Goal: Complete application form: Complete application form

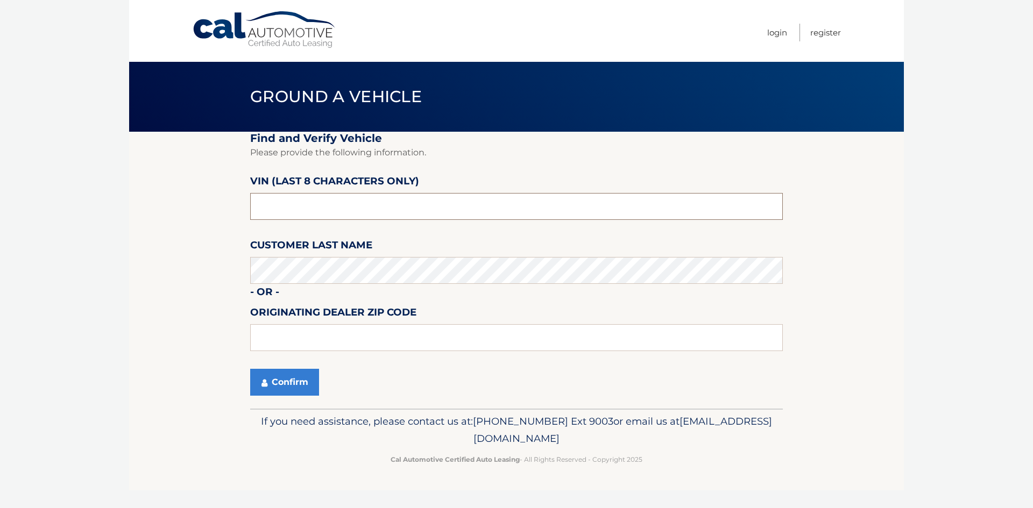
paste input "1C4RDHDG"
type input "1*******"
click at [266, 211] on input "nc214564" at bounding box center [516, 206] width 532 height 27
type input "NC214564"
click at [317, 211] on input "NC214564" at bounding box center [516, 206] width 532 height 27
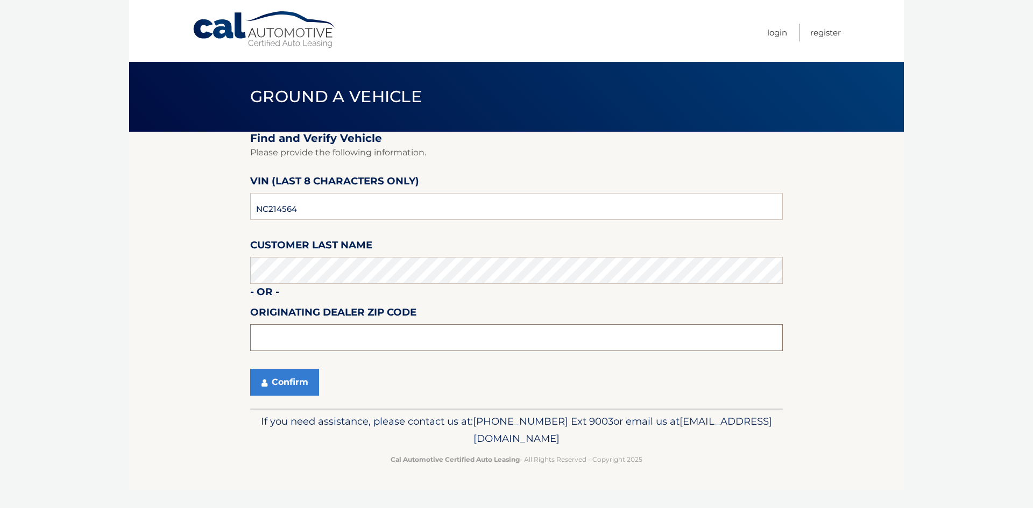
click at [315, 335] on input "text" at bounding box center [516, 337] width 532 height 27
type input "34109"
click at [289, 389] on button "Confirm" at bounding box center [284, 382] width 69 height 27
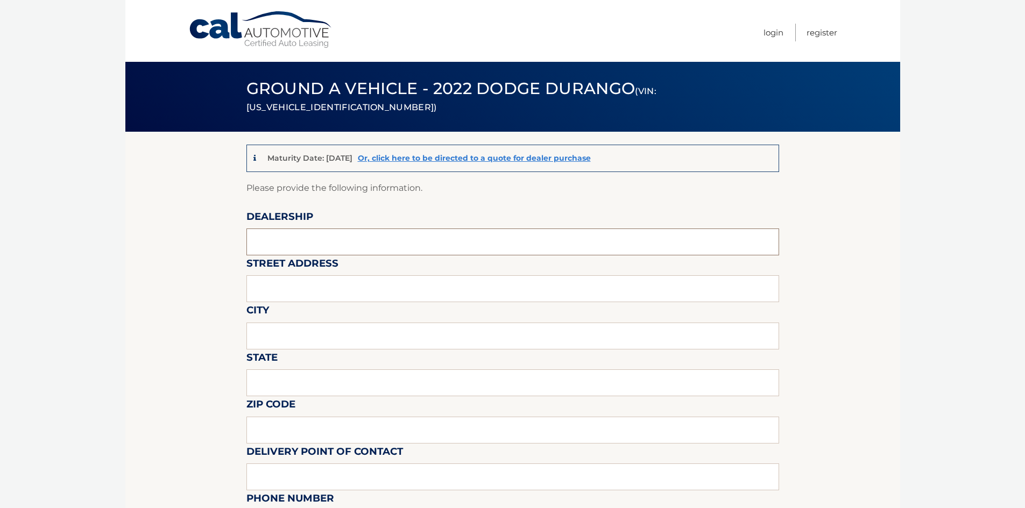
click at [338, 238] on input "text" at bounding box center [512, 242] width 532 height 27
type input "NAPLES CDJR"
type input "[STREET_ADDRESS]"
type input "[GEOGRAPHIC_DATA]"
type input "FL"
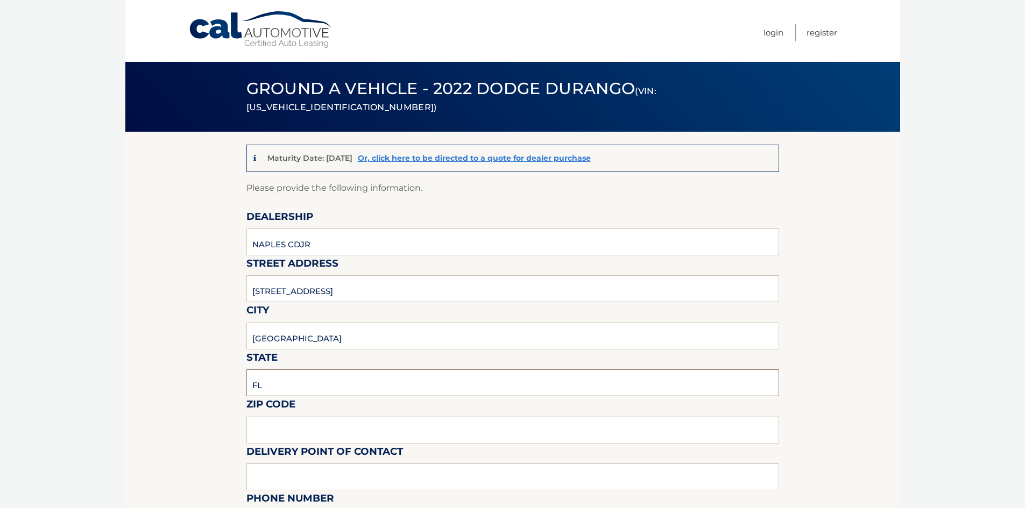
type input "34109"
type input "[PERSON_NAME]"
type input "2395942100"
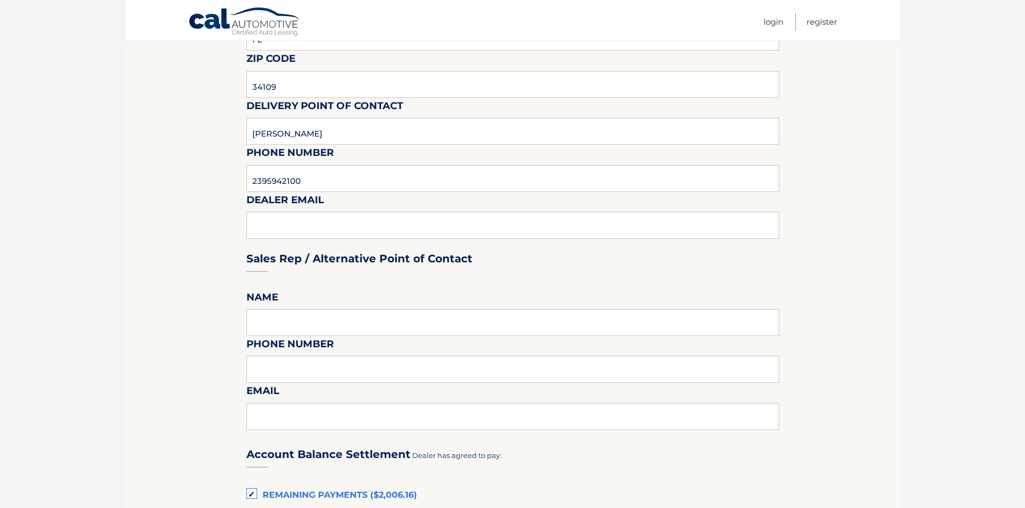
scroll to position [377, 0]
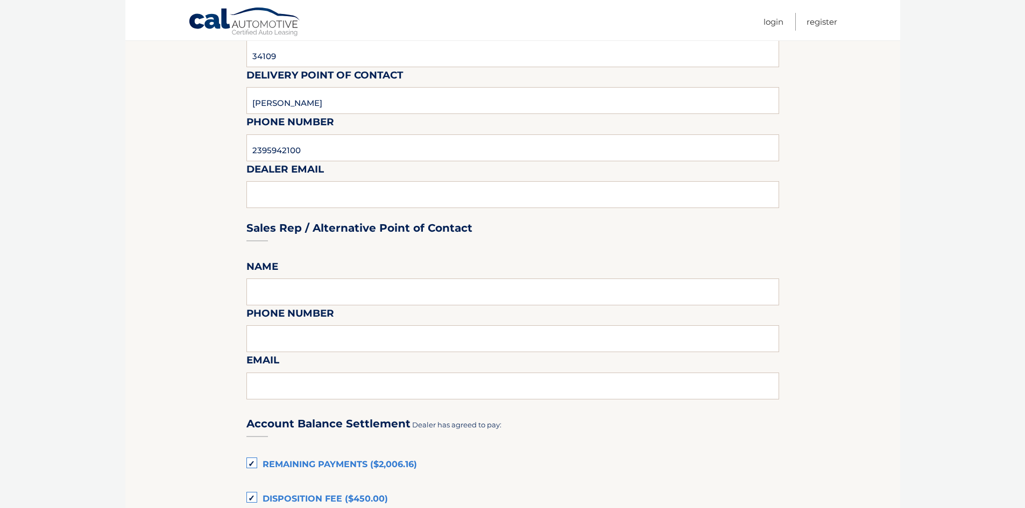
click at [304, 200] on div "Sales Rep / Alternative Point of Contact" at bounding box center [512, 208] width 532 height 76
click at [311, 188] on div "Sales Rep / Alternative Point of Contact" at bounding box center [512, 208] width 532 height 76
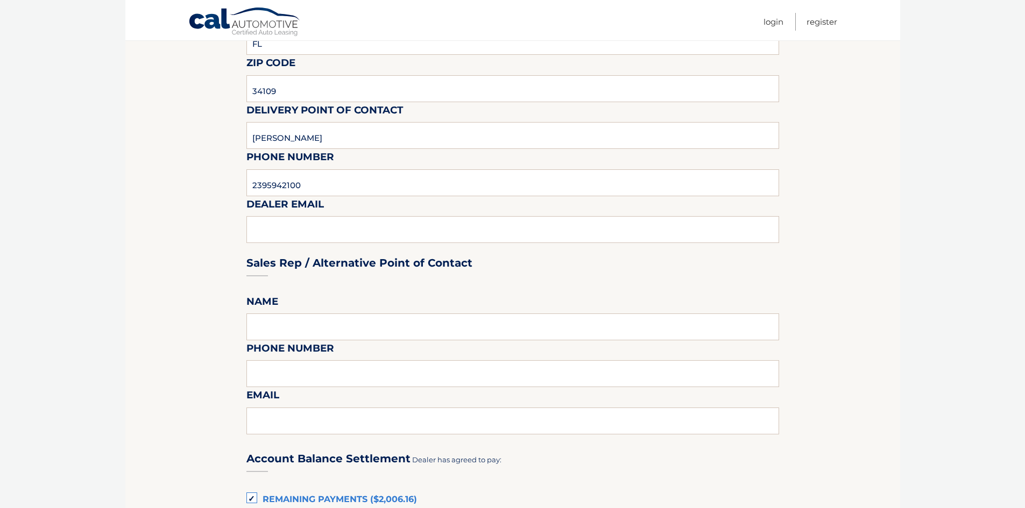
scroll to position [323, 0]
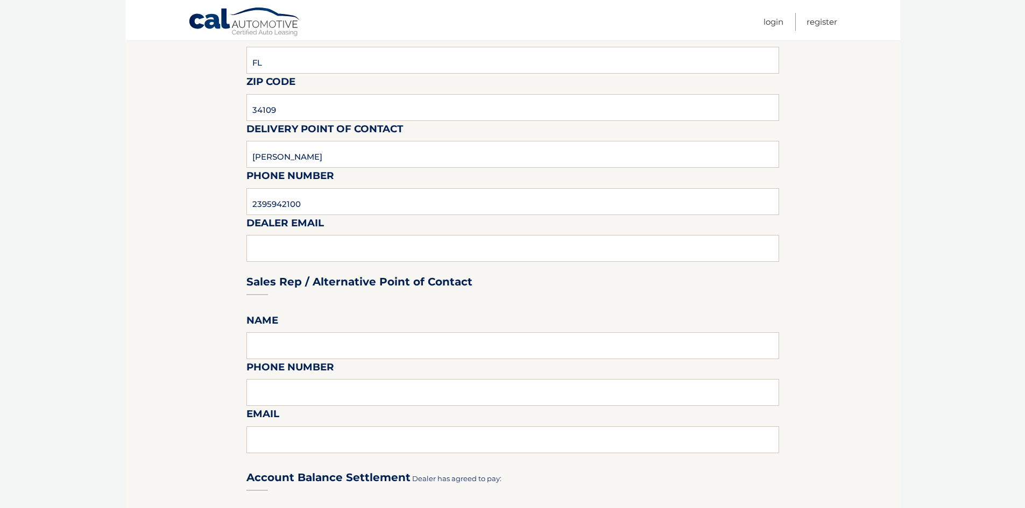
click at [354, 248] on div "Sales Rep / Alternative Point of Contact" at bounding box center [512, 262] width 532 height 76
click at [333, 251] on div "Sales Rep / Alternative Point of Contact" at bounding box center [512, 262] width 532 height 76
click at [320, 337] on input "text" at bounding box center [512, 345] width 532 height 27
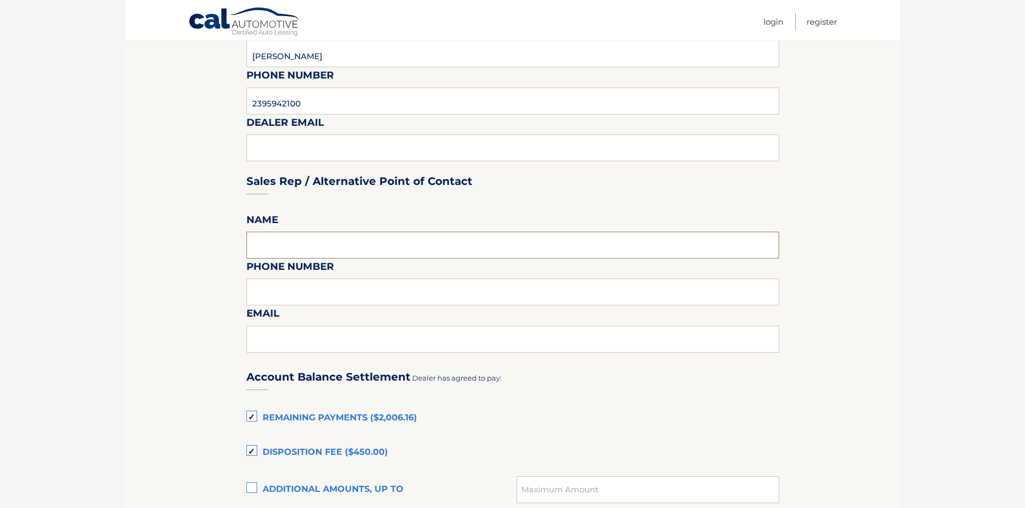
scroll to position [484, 0]
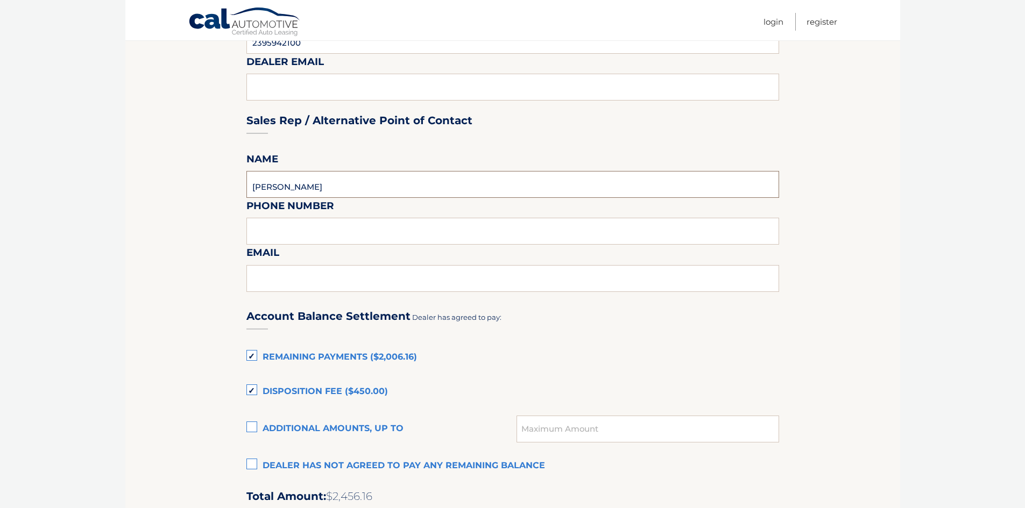
type input "BILL ESKRIDGE"
click at [337, 282] on input "text" at bounding box center [512, 278] width 532 height 27
click at [266, 236] on input "2396319948" at bounding box center [512, 231] width 532 height 27
click at [287, 235] on input "239-6319948" at bounding box center [512, 231] width 532 height 27
click at [285, 233] on input "239-6319948" at bounding box center [512, 231] width 532 height 27
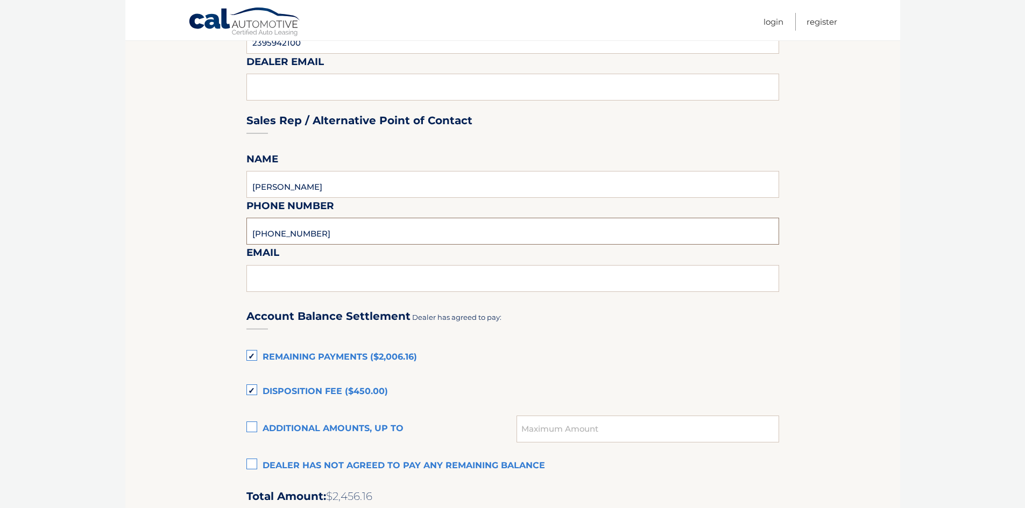
type input "239-631-9948"
click at [353, 247] on fieldset "Please provide the following information. Dealership NAPLES CDJR Street Address…" at bounding box center [512, 262] width 532 height 1130
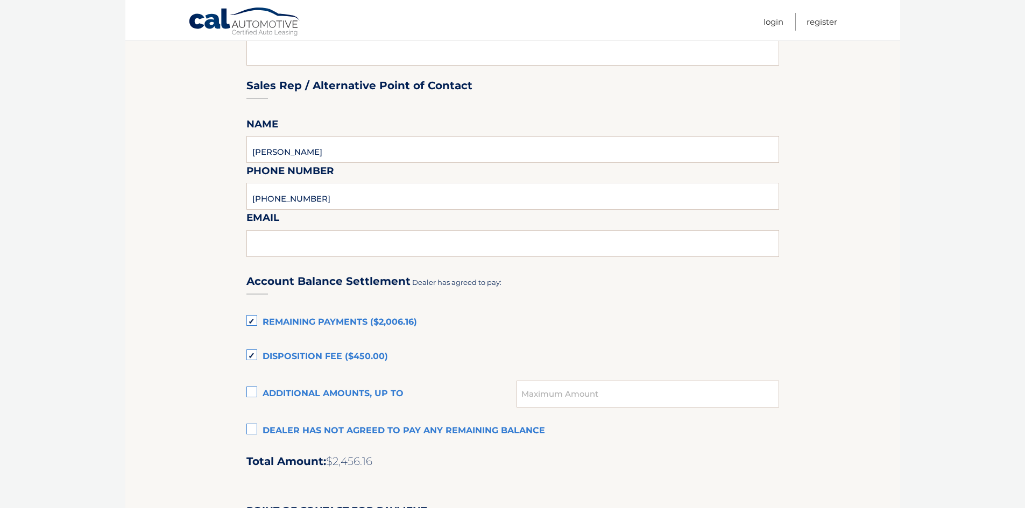
scroll to position [538, 0]
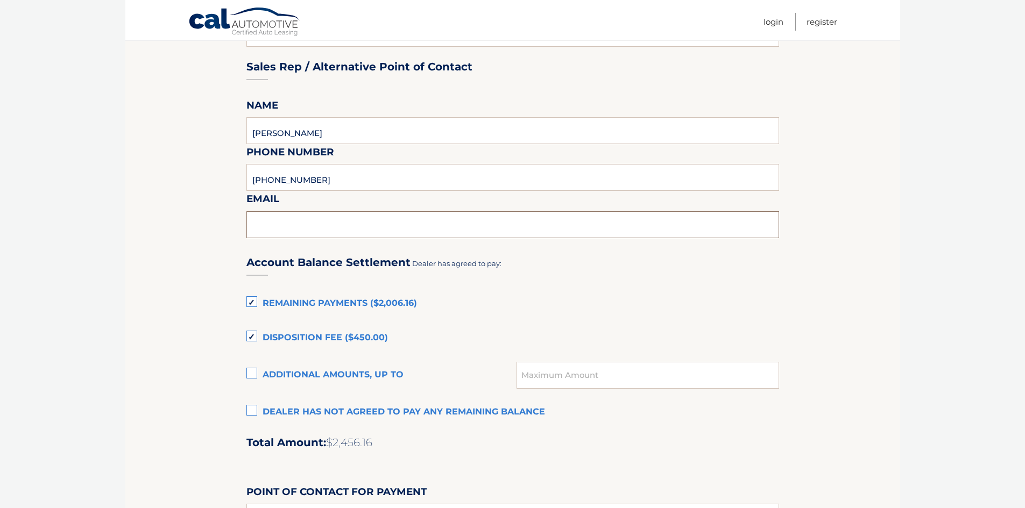
click at [321, 223] on input "text" at bounding box center [512, 224] width 532 height 27
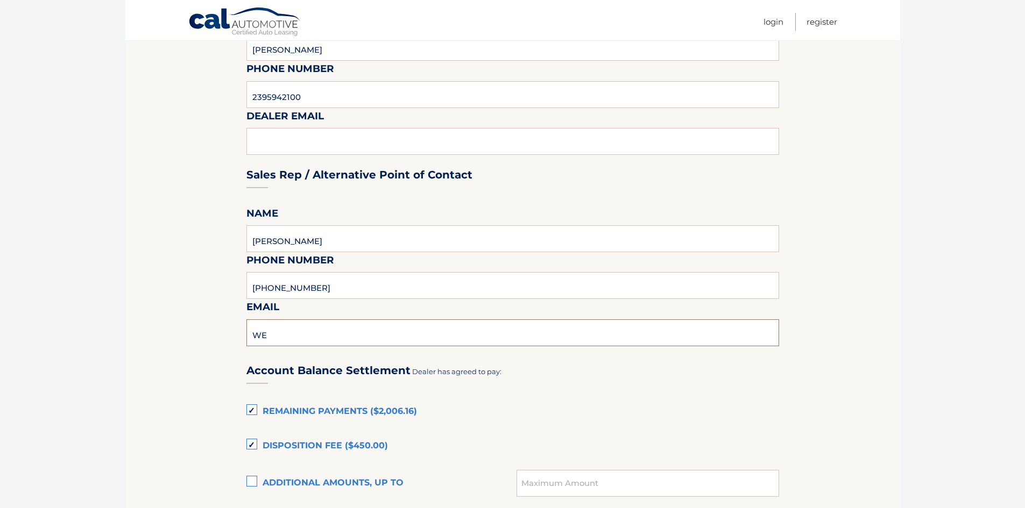
scroll to position [430, 0]
type input "W"
type input "dlandi@naplesdodge.com"
click at [286, 142] on div "Sales Rep / Alternative Point of Contact" at bounding box center [512, 154] width 532 height 76
click at [304, 140] on div "Sales Rep / Alternative Point of Contact" at bounding box center [512, 154] width 532 height 76
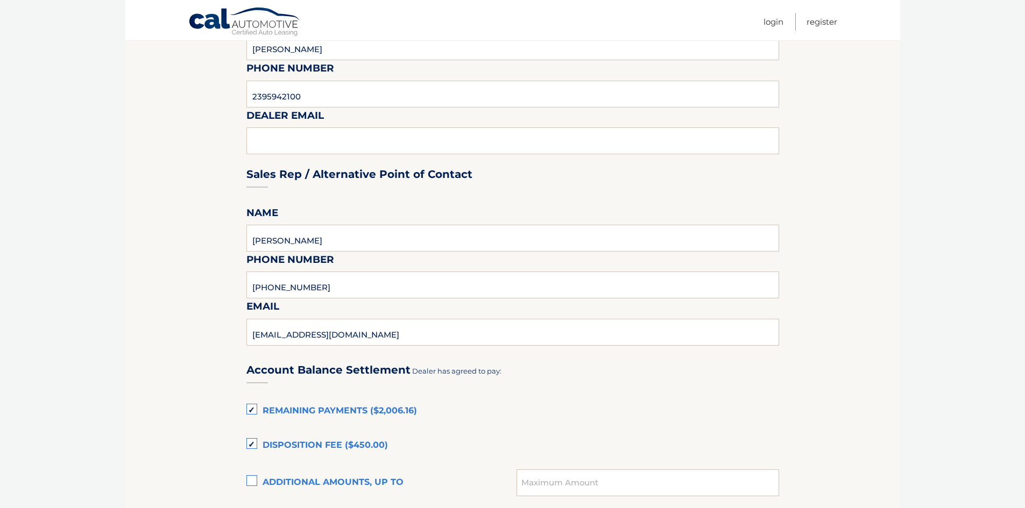
click at [306, 143] on div "Sales Rep / Alternative Point of Contact" at bounding box center [512, 154] width 532 height 76
click at [320, 139] on div "Sales Rep / Alternative Point of Contact" at bounding box center [512, 154] width 532 height 76
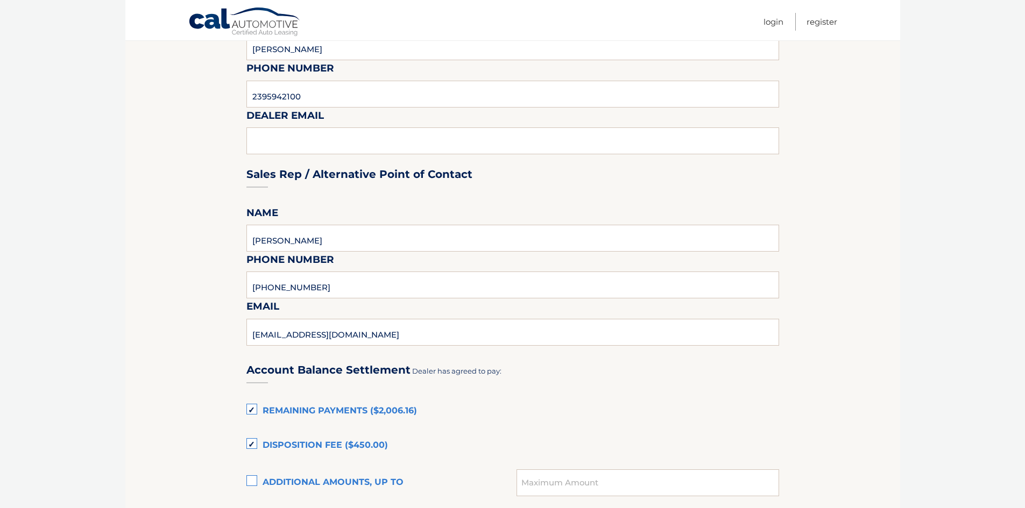
click at [339, 134] on div "Sales Rep / Alternative Point of Contact" at bounding box center [512, 154] width 532 height 76
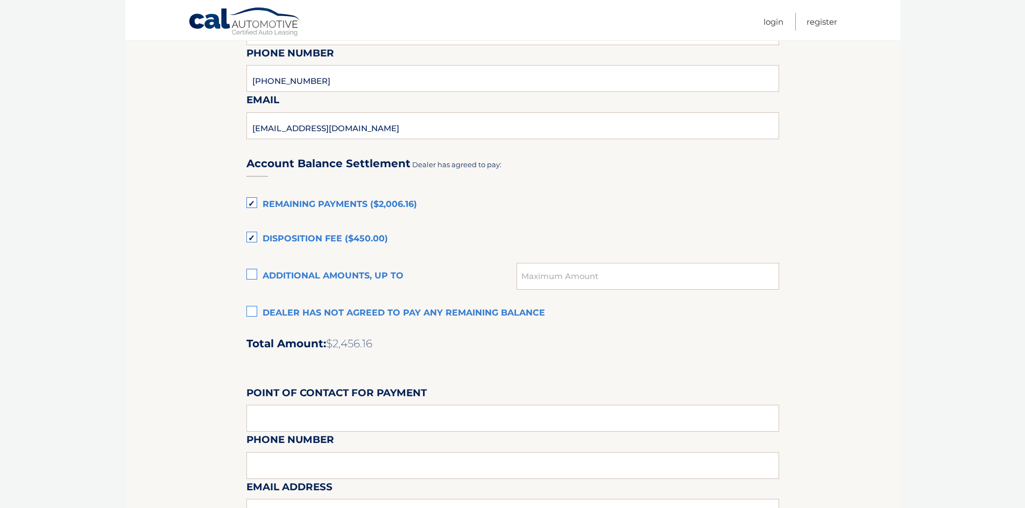
scroll to position [699, 0]
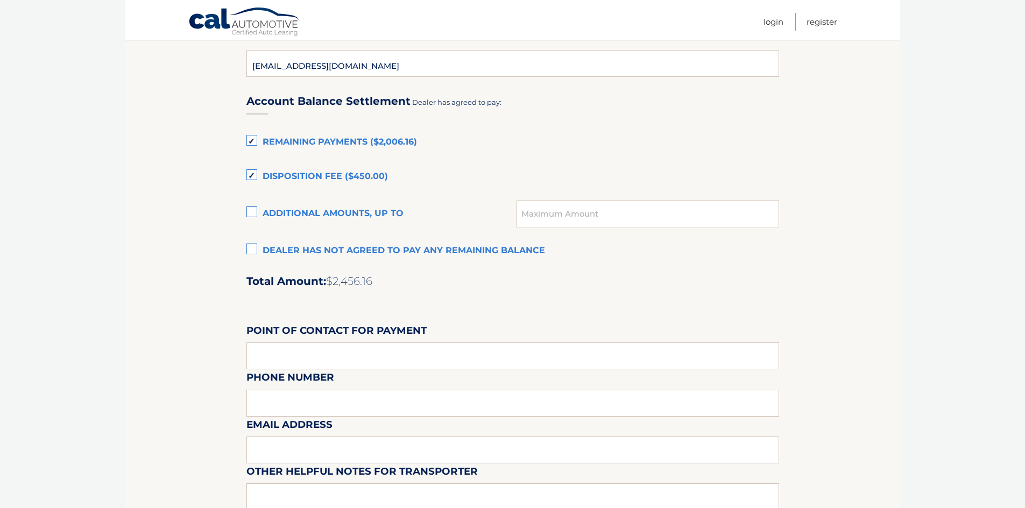
click at [252, 140] on label "Remaining Payments ($2,006.16)" at bounding box center [512, 143] width 532 height 22
click at [0, 0] on input "Remaining Payments ($2,006.16)" at bounding box center [0, 0] width 0 height 0
click at [253, 176] on label "Disposition Fee ($450.00)" at bounding box center [512, 177] width 532 height 22
click at [0, 0] on input "Disposition Fee ($450.00)" at bounding box center [0, 0] width 0 height 0
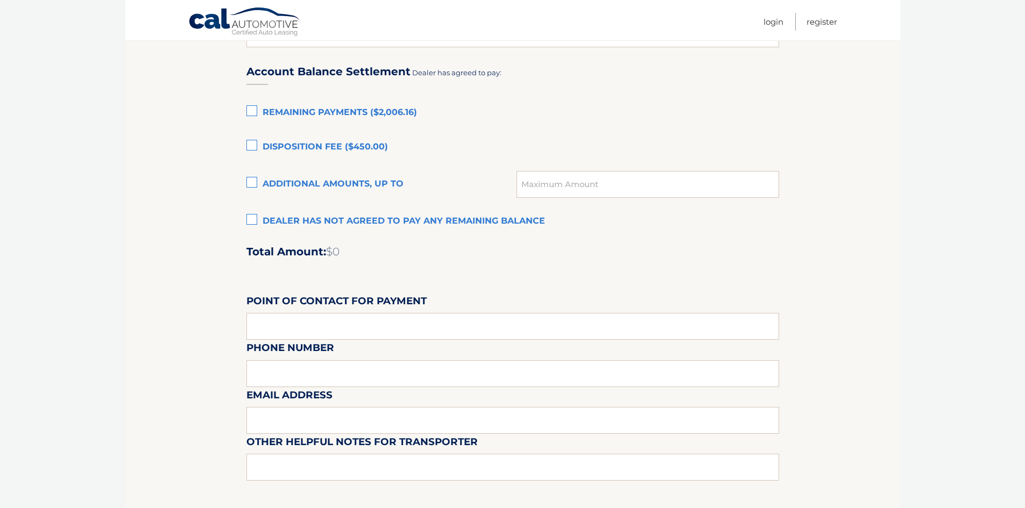
scroll to position [753, 0]
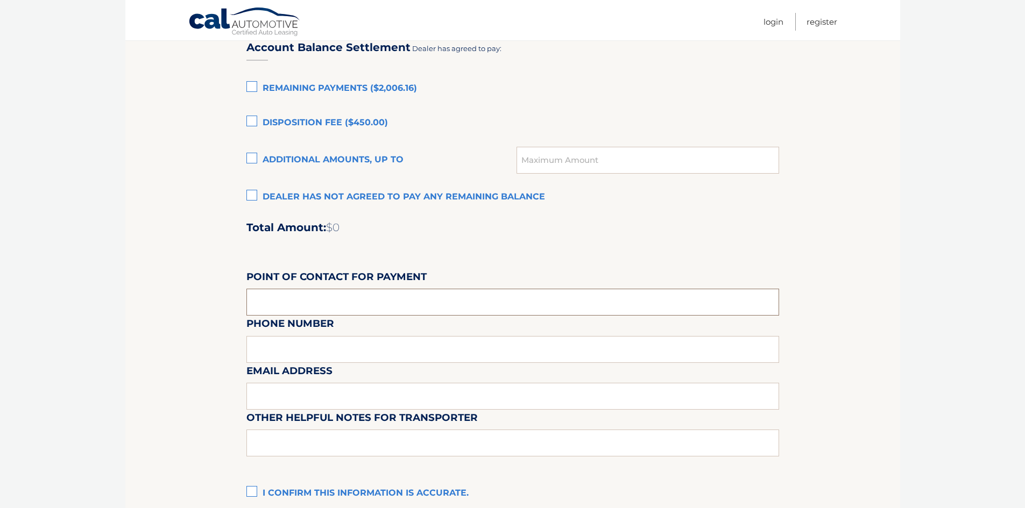
click at [355, 299] on input "text" at bounding box center [512, 302] width 532 height 27
type input "t"
type input "TOM ASHMAN"
type input "239-777-5890"
click at [318, 396] on input "text" at bounding box center [512, 396] width 532 height 27
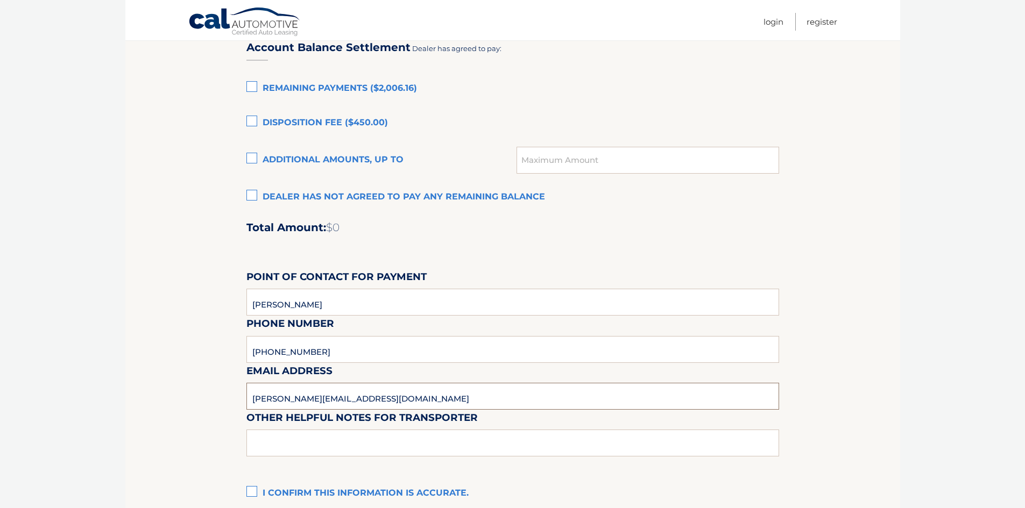
type input "TASHMAN@NAPLESDODGE.COM"
click at [302, 447] on input "IT IS READY AND KEYS ARE AT THE FRONT DESK" at bounding box center [512, 443] width 532 height 27
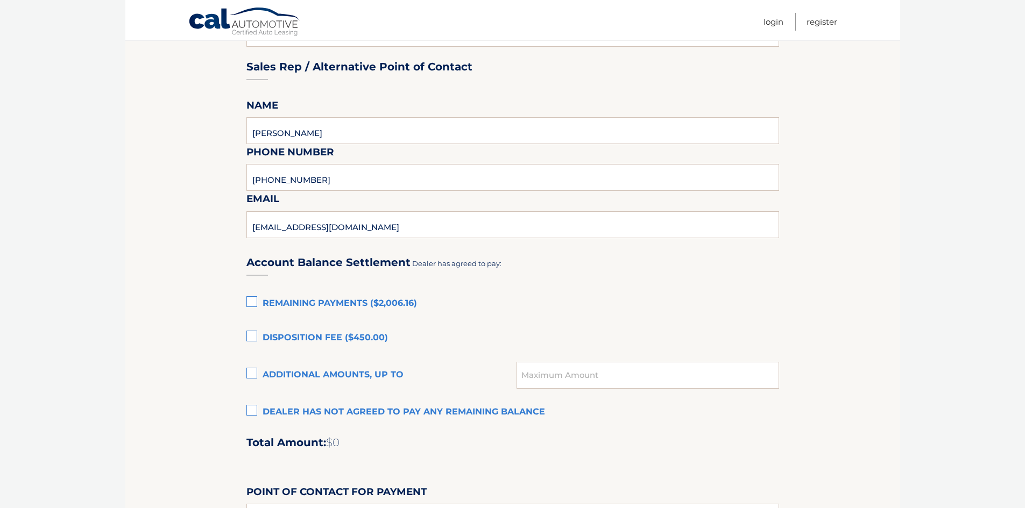
scroll to position [484, 0]
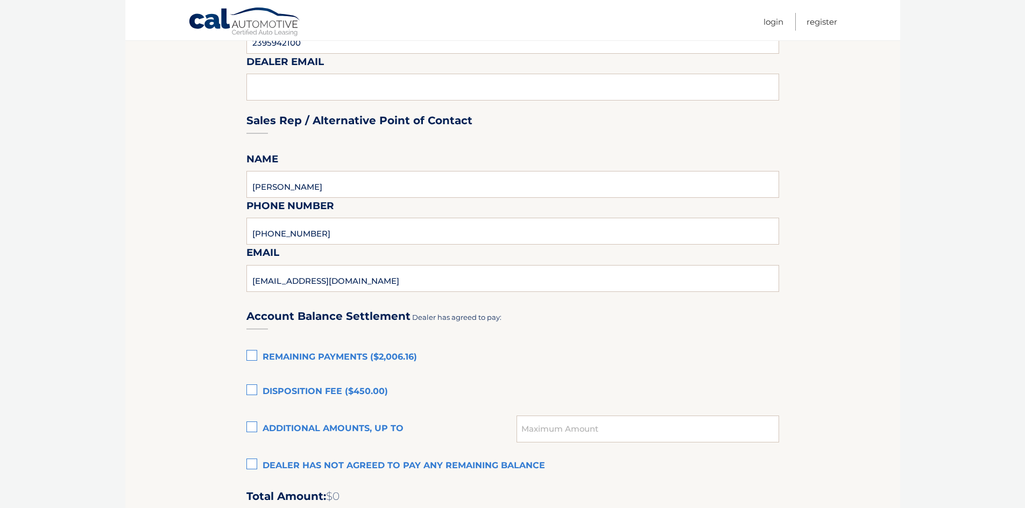
type input "IT IS READY TO GO AND KEYS ARE AT THE FRONT DESK"
click at [364, 179] on input "BILL ESKRIDGE" at bounding box center [512, 184] width 532 height 27
type input "B"
type input "t"
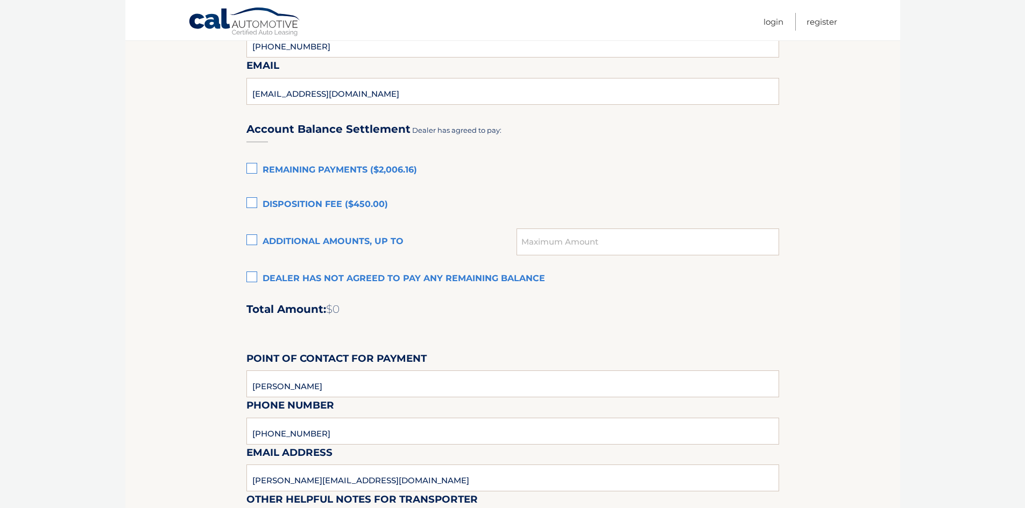
scroll to position [645, 0]
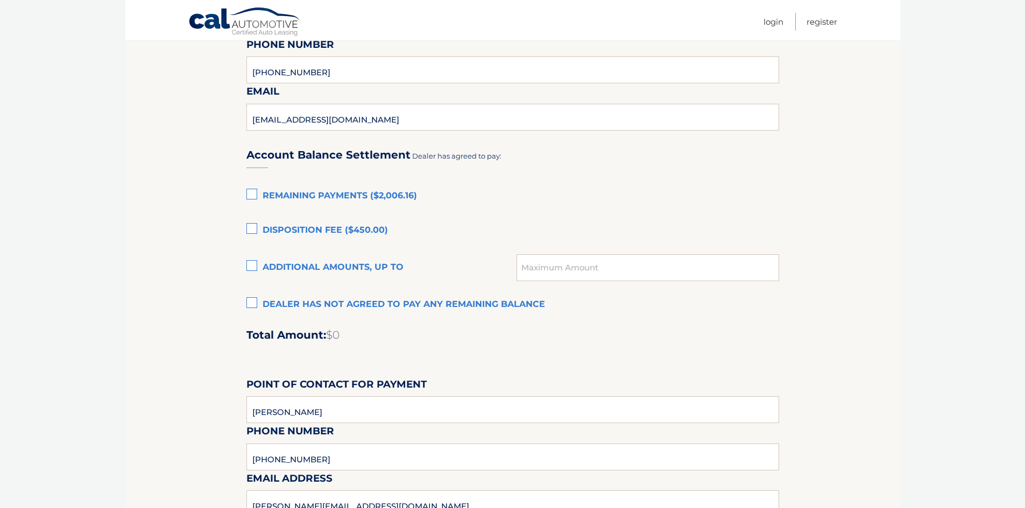
type input "TOM ASHMAN"
click at [250, 304] on label "Dealer has not agreed to pay any remaining balance" at bounding box center [512, 305] width 532 height 22
click at [0, 0] on input "Dealer has not agreed to pay any remaining balance" at bounding box center [0, 0] width 0 height 0
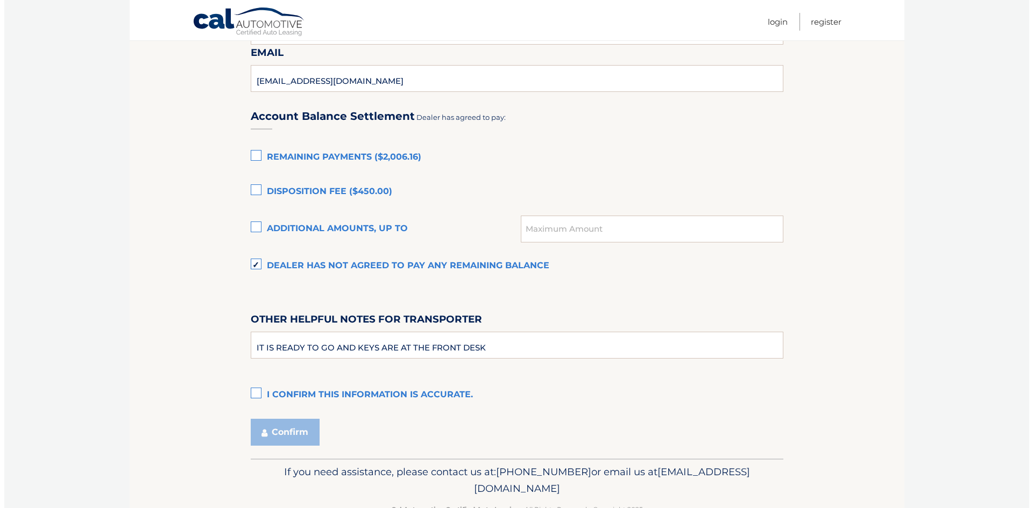
scroll to position [716, 0]
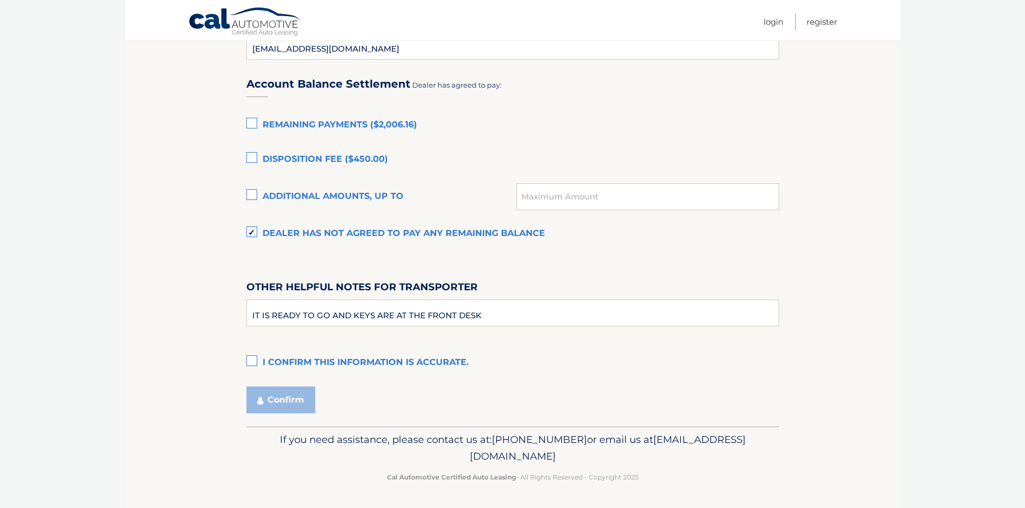
click at [252, 360] on label "I confirm this information is accurate." at bounding box center [512, 363] width 532 height 22
click at [0, 0] on input "I confirm this information is accurate." at bounding box center [0, 0] width 0 height 0
click at [281, 400] on button "Confirm" at bounding box center [280, 400] width 69 height 27
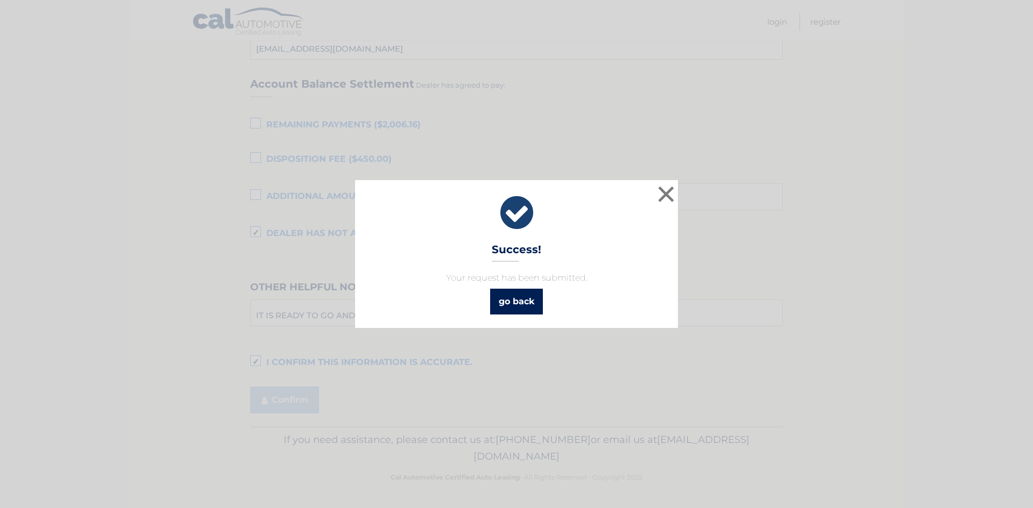
click at [516, 307] on link "go back" at bounding box center [516, 302] width 53 height 26
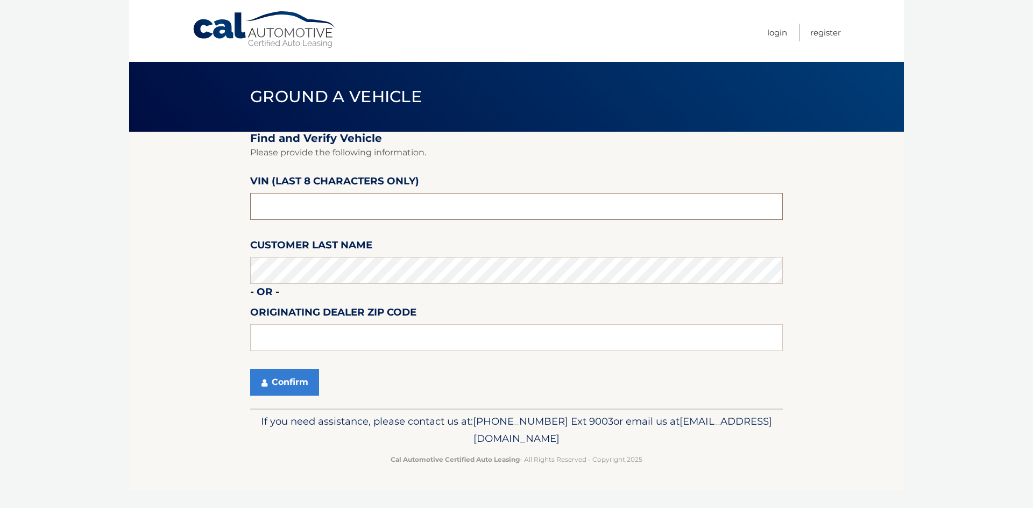
click at [349, 201] on input "text" at bounding box center [516, 206] width 532 height 27
type input "NC214564"
click at [388, 335] on input "text" at bounding box center [516, 337] width 532 height 27
type input "34109"
click at [275, 382] on button "Confirm" at bounding box center [284, 382] width 69 height 27
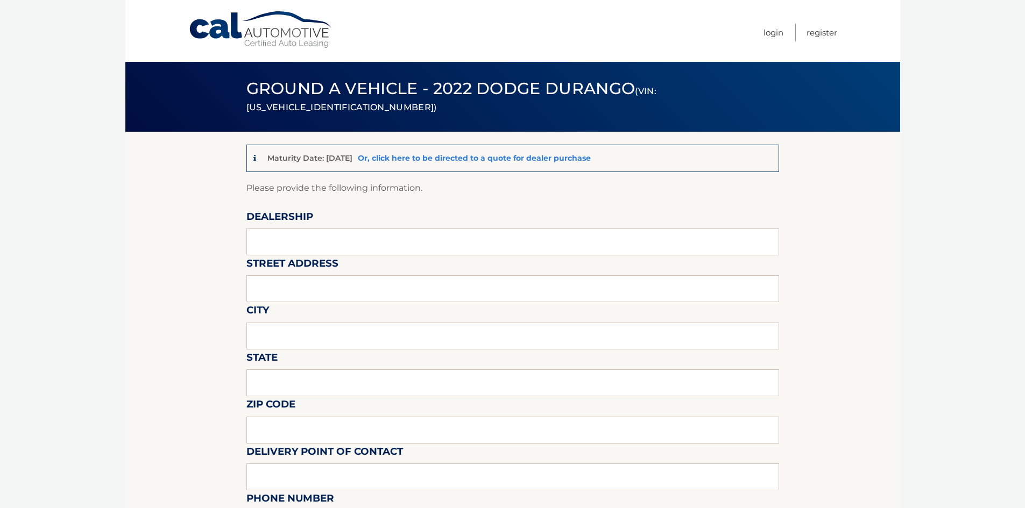
click at [451, 155] on link "Or, click here to be directed to a quote for dealer purchase" at bounding box center [474, 158] width 233 height 10
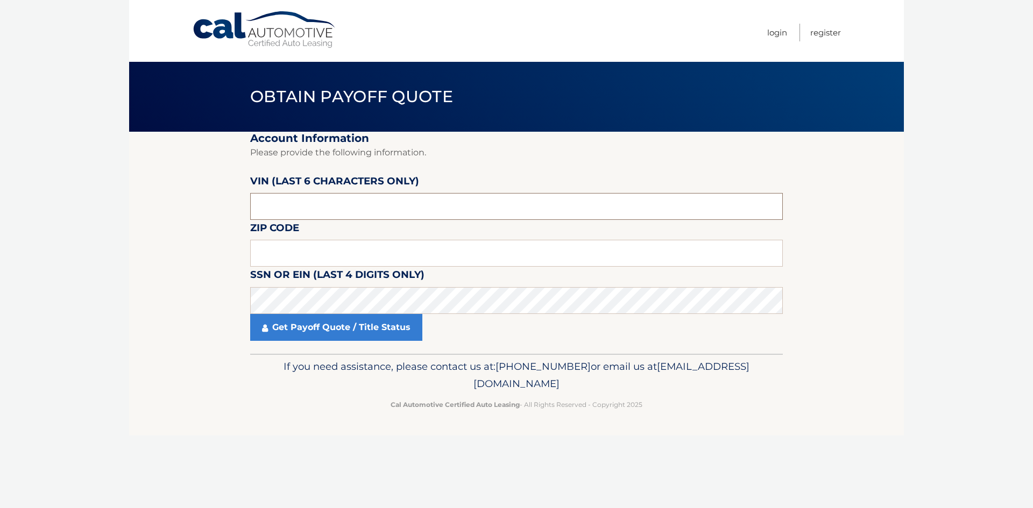
click at [314, 202] on input "text" at bounding box center [516, 206] width 532 height 27
type input "NC2145"
click at [344, 250] on input "text" at bounding box center [516, 253] width 532 height 27
type input "34009"
